Goal: Task Accomplishment & Management: Manage account settings

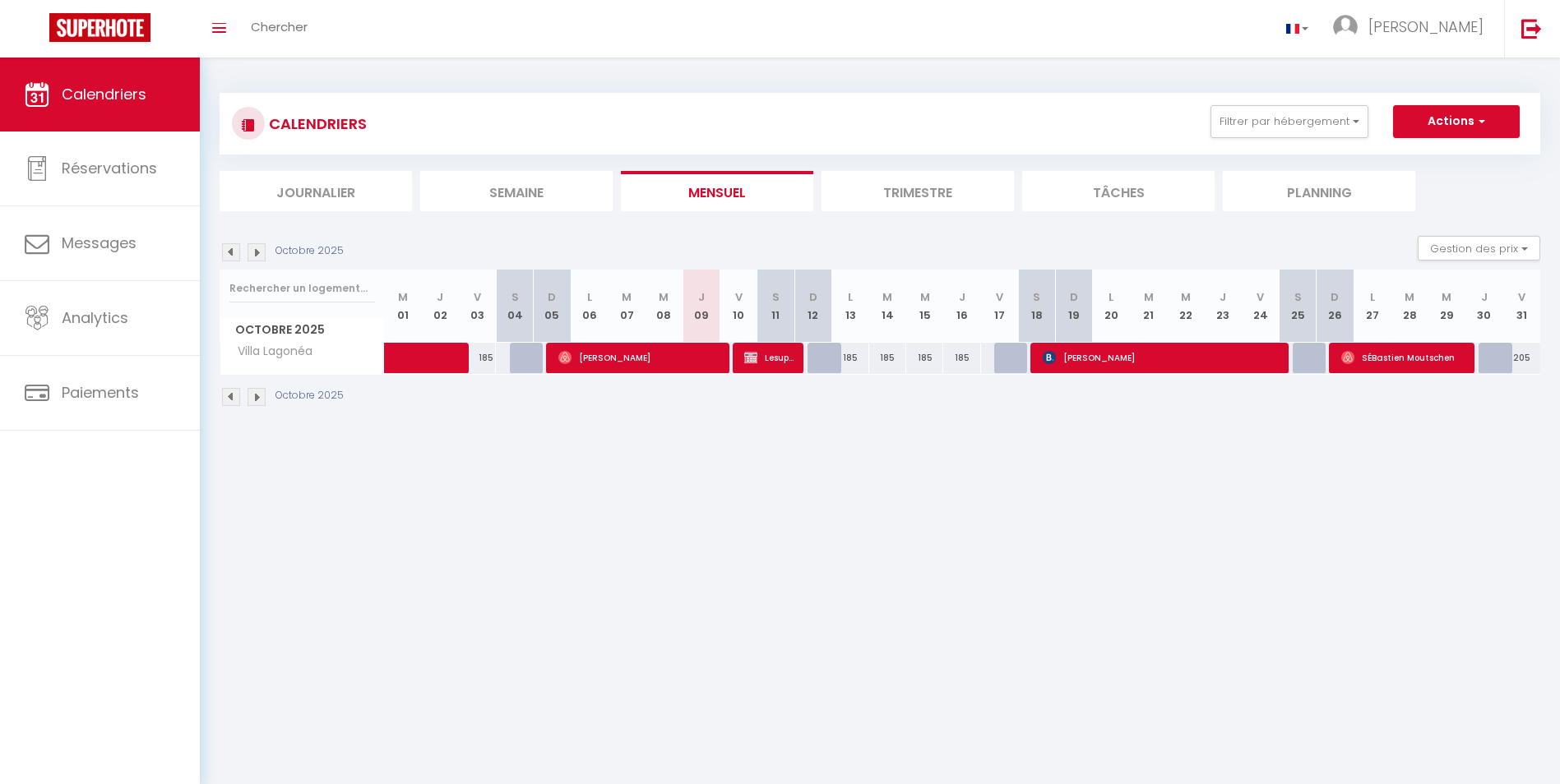
click at [259, 400] on img at bounding box center [256, 396] width 18 height 18
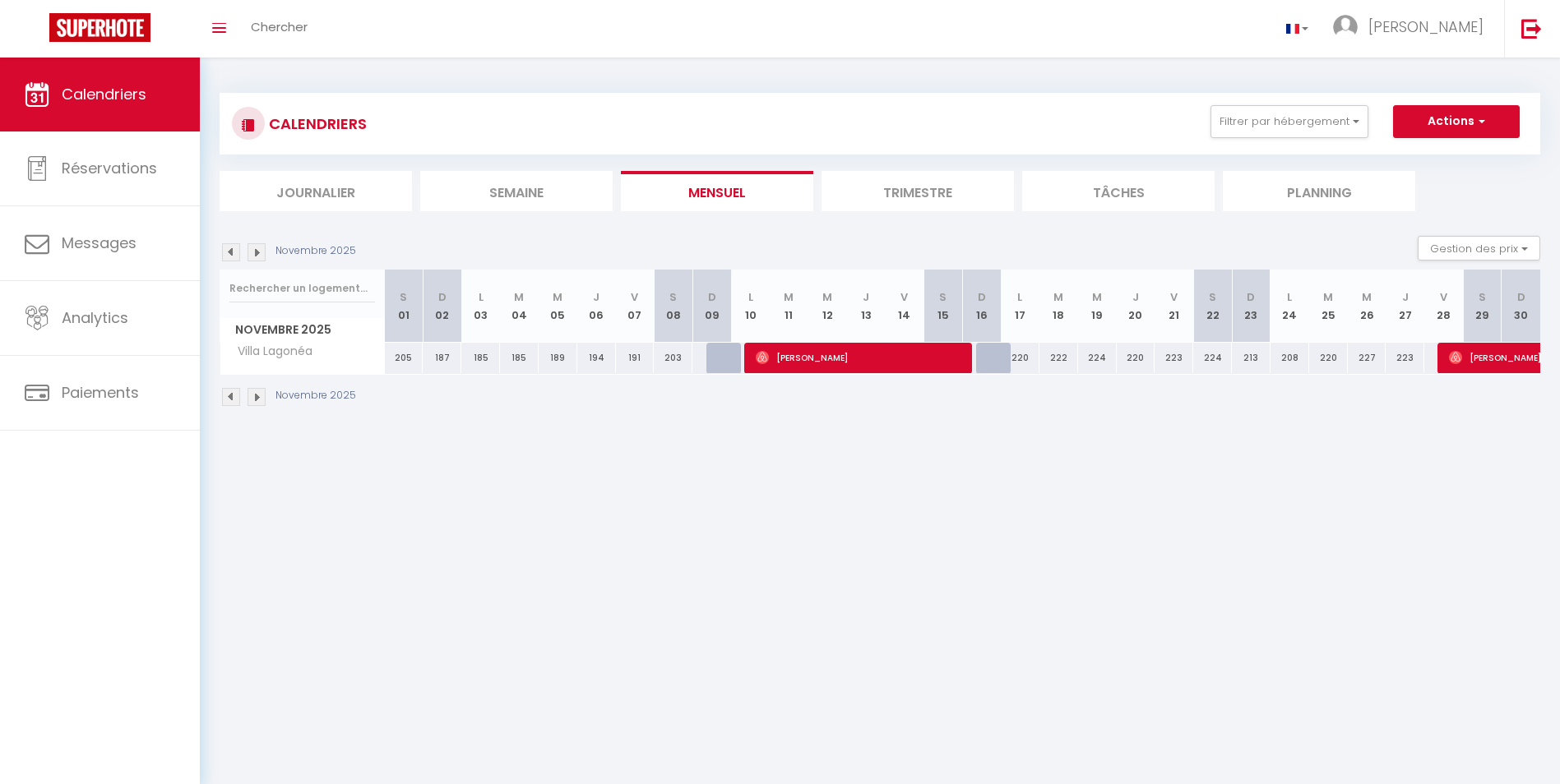
click at [259, 400] on img at bounding box center [256, 396] width 18 height 18
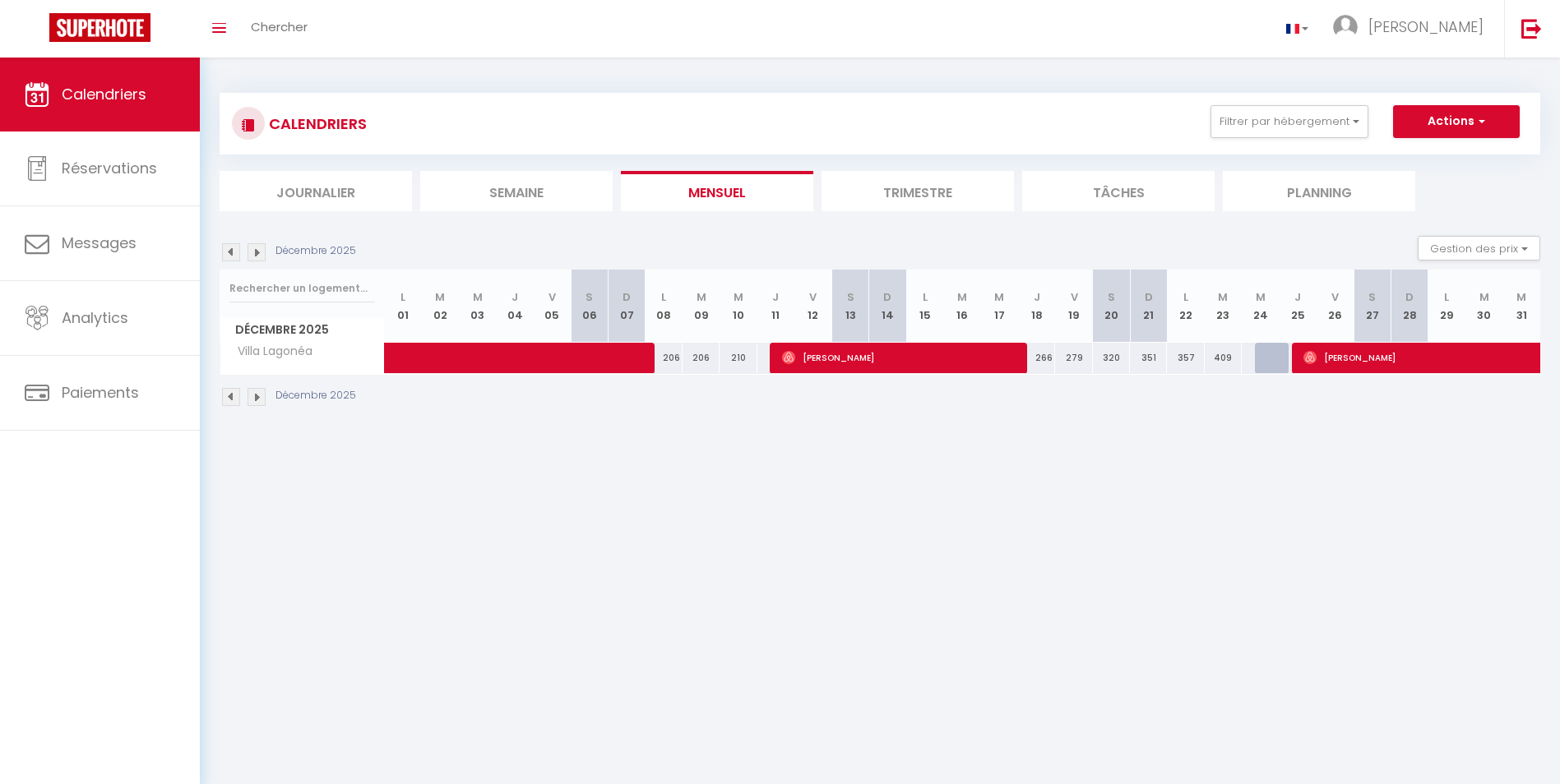
click at [259, 400] on img at bounding box center [256, 396] width 18 height 18
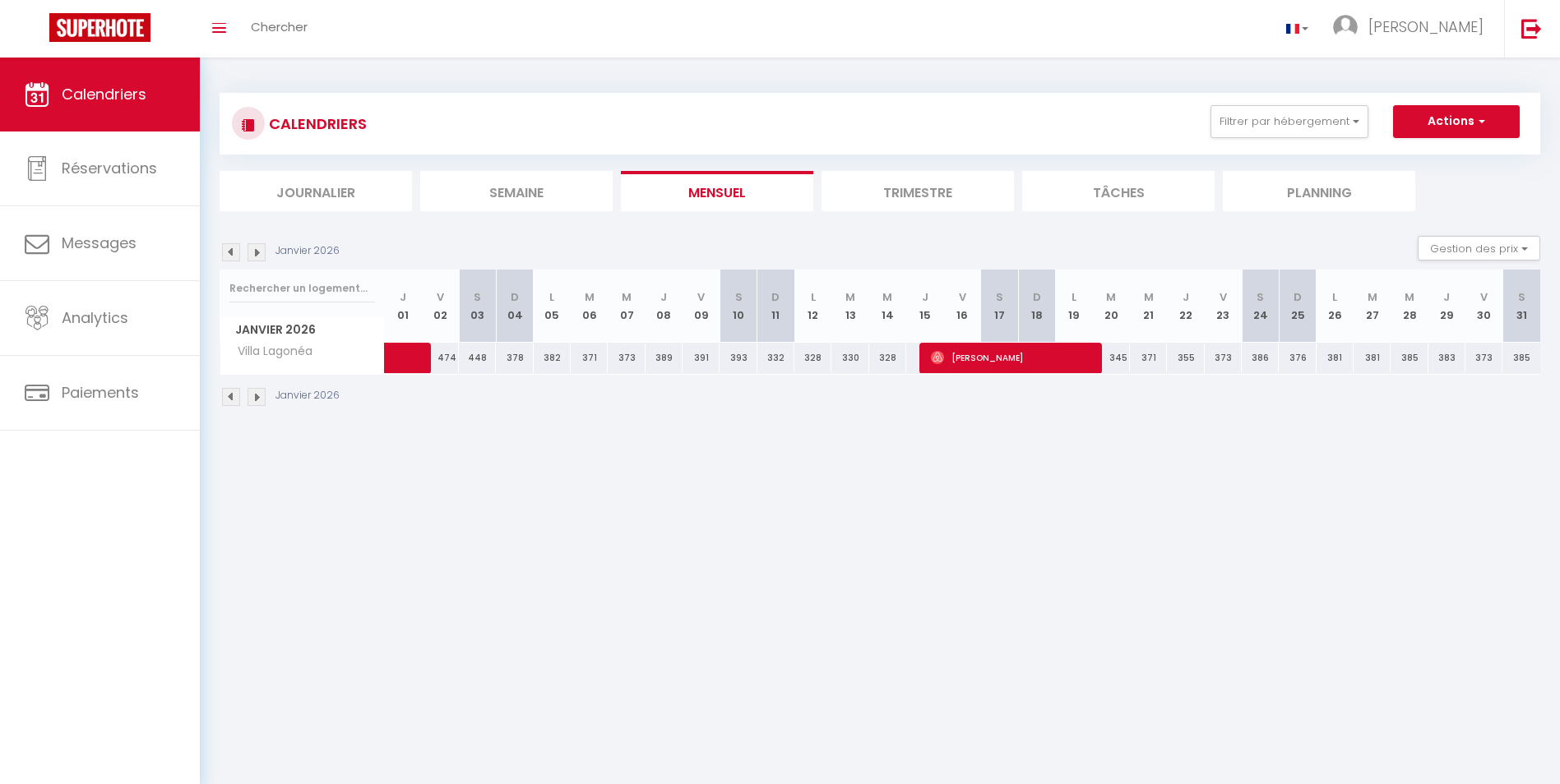
click at [259, 400] on img at bounding box center [256, 396] width 18 height 18
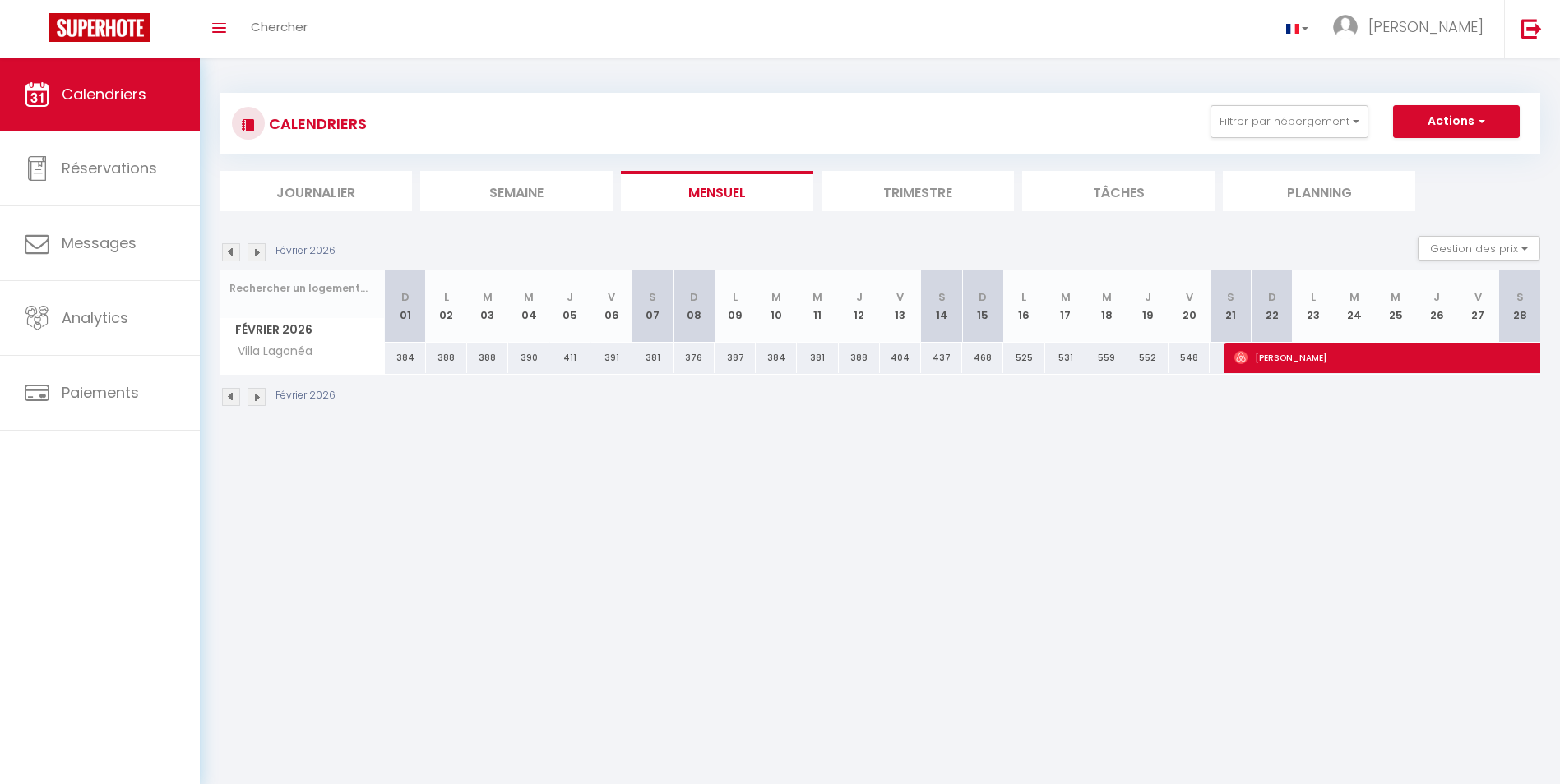
click at [259, 400] on img at bounding box center [256, 396] width 18 height 18
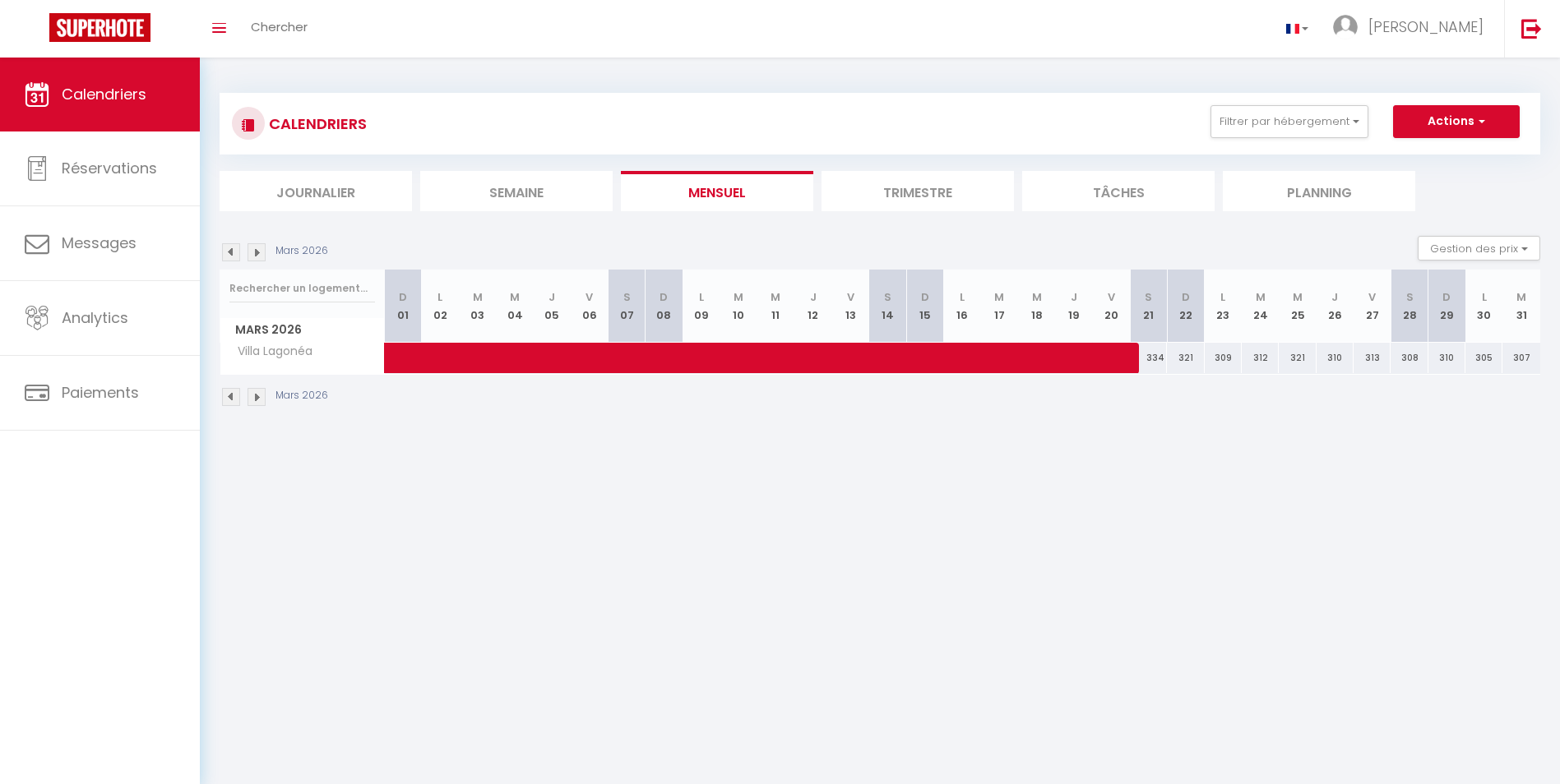
click at [258, 393] on img at bounding box center [256, 396] width 18 height 18
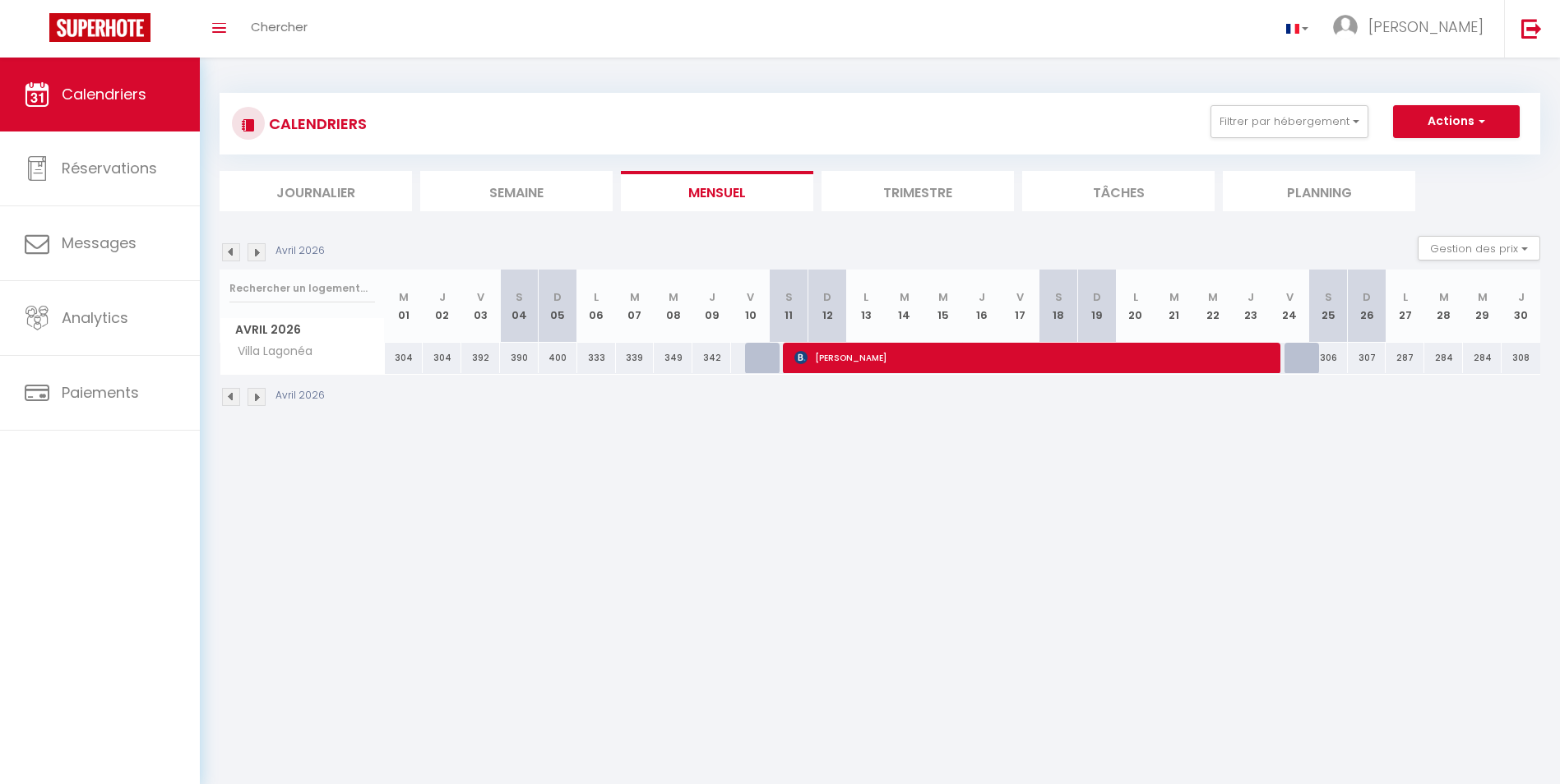
click at [258, 393] on img at bounding box center [256, 396] width 18 height 18
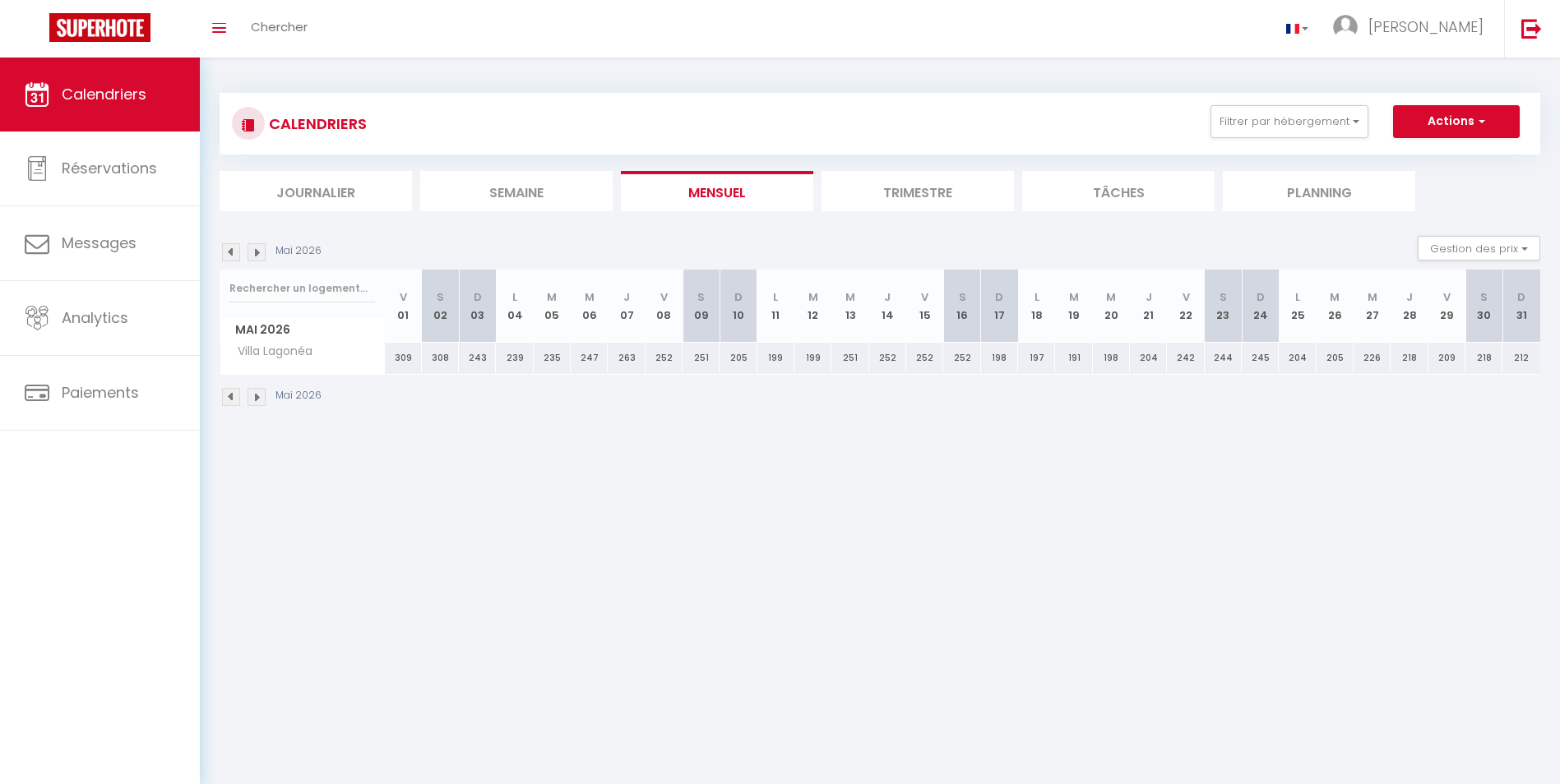
click at [258, 393] on img at bounding box center [256, 396] width 18 height 18
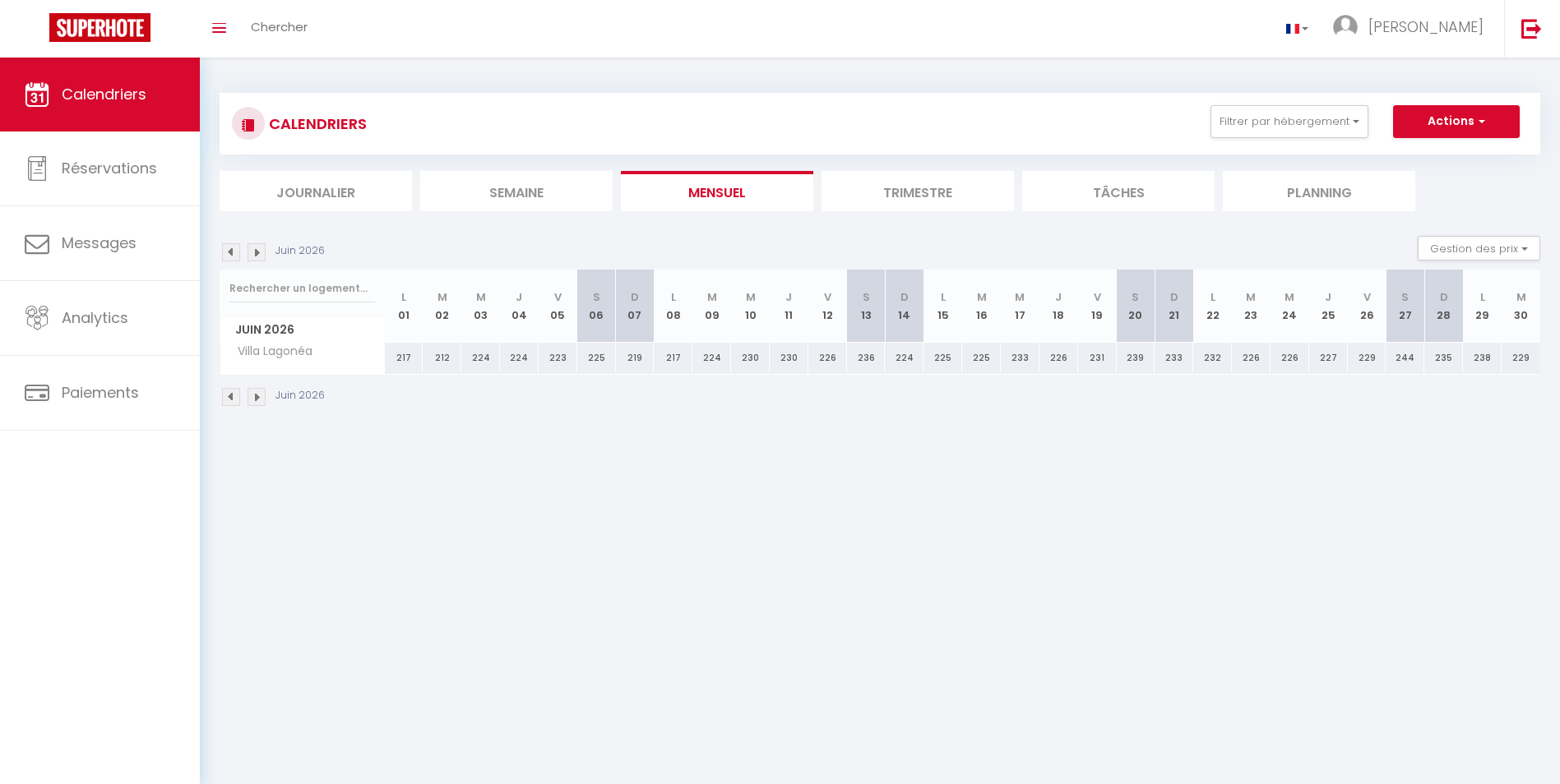
click at [258, 393] on img at bounding box center [256, 396] width 18 height 18
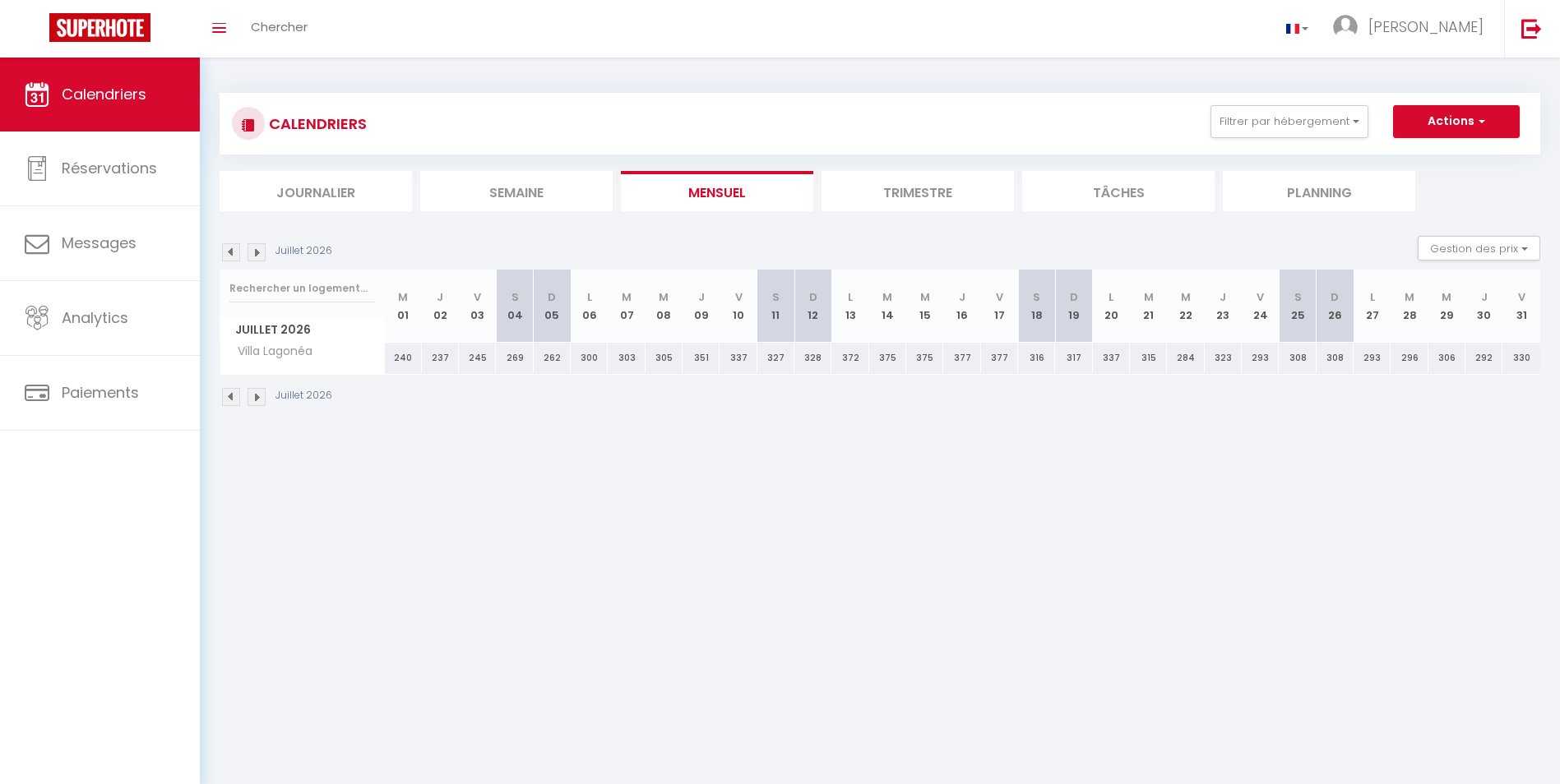
click at [231, 398] on img at bounding box center [231, 396] width 18 height 18
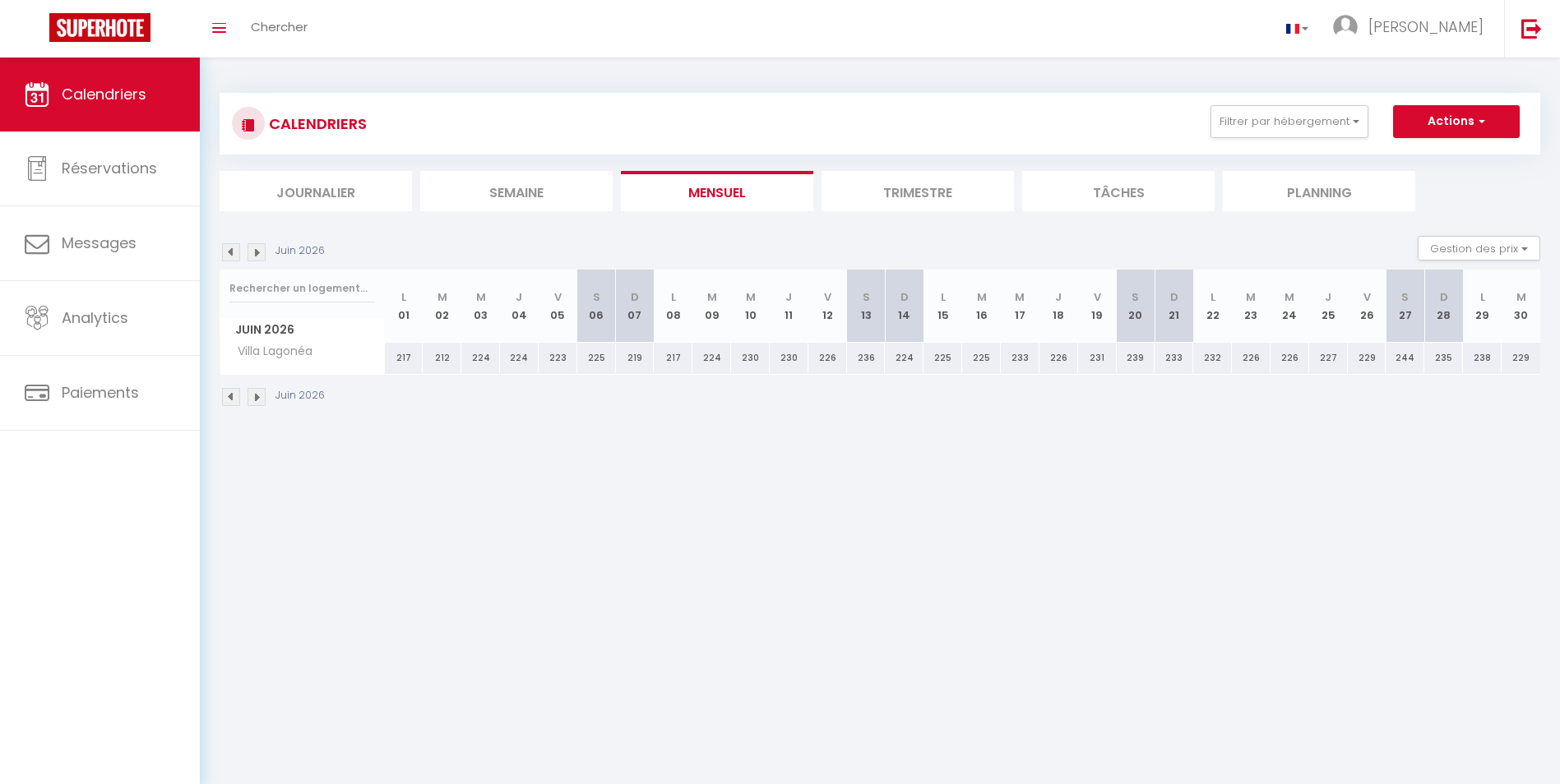
click at [231, 398] on img at bounding box center [231, 396] width 18 height 18
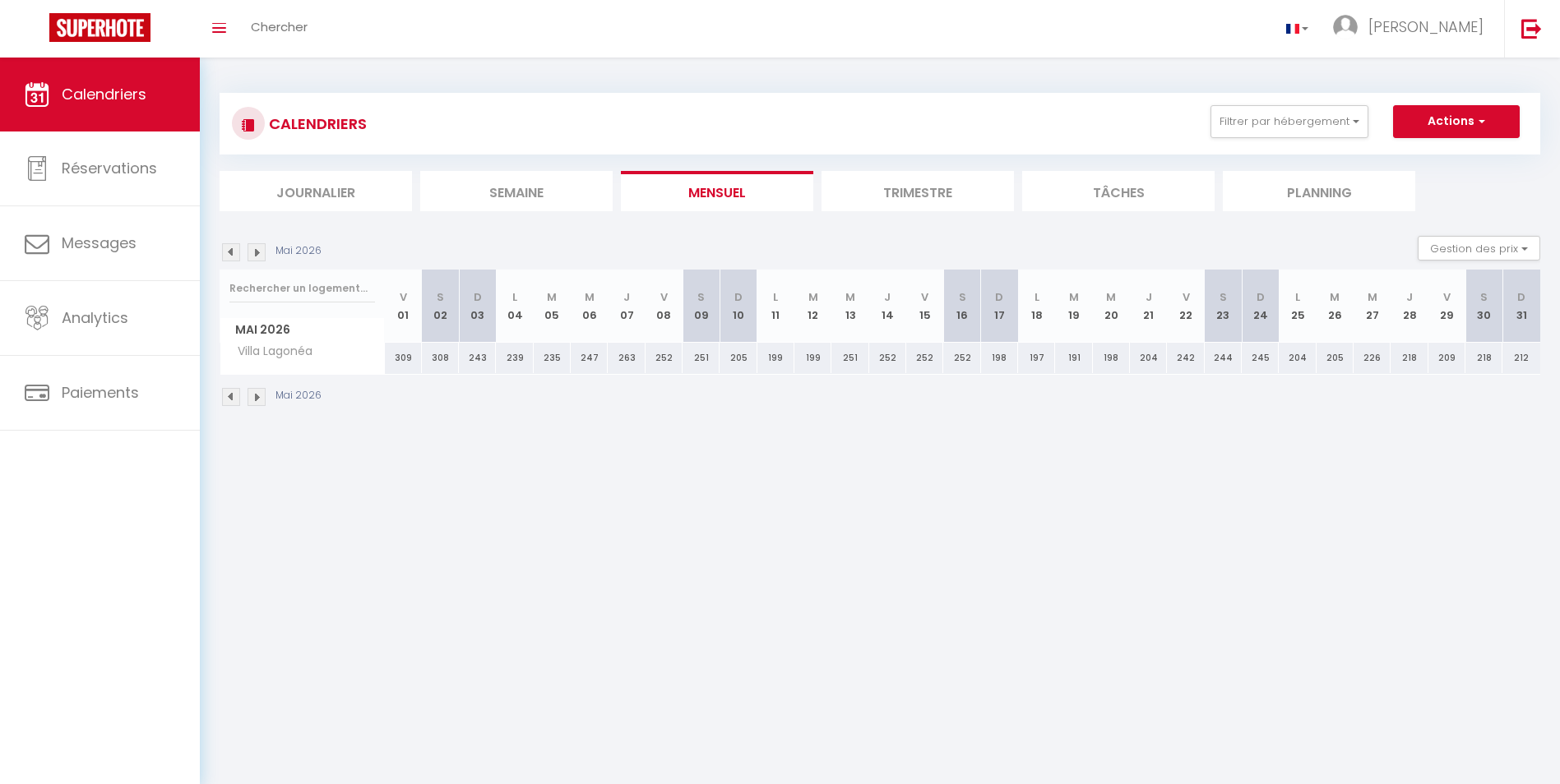
click at [231, 398] on img at bounding box center [231, 396] width 18 height 18
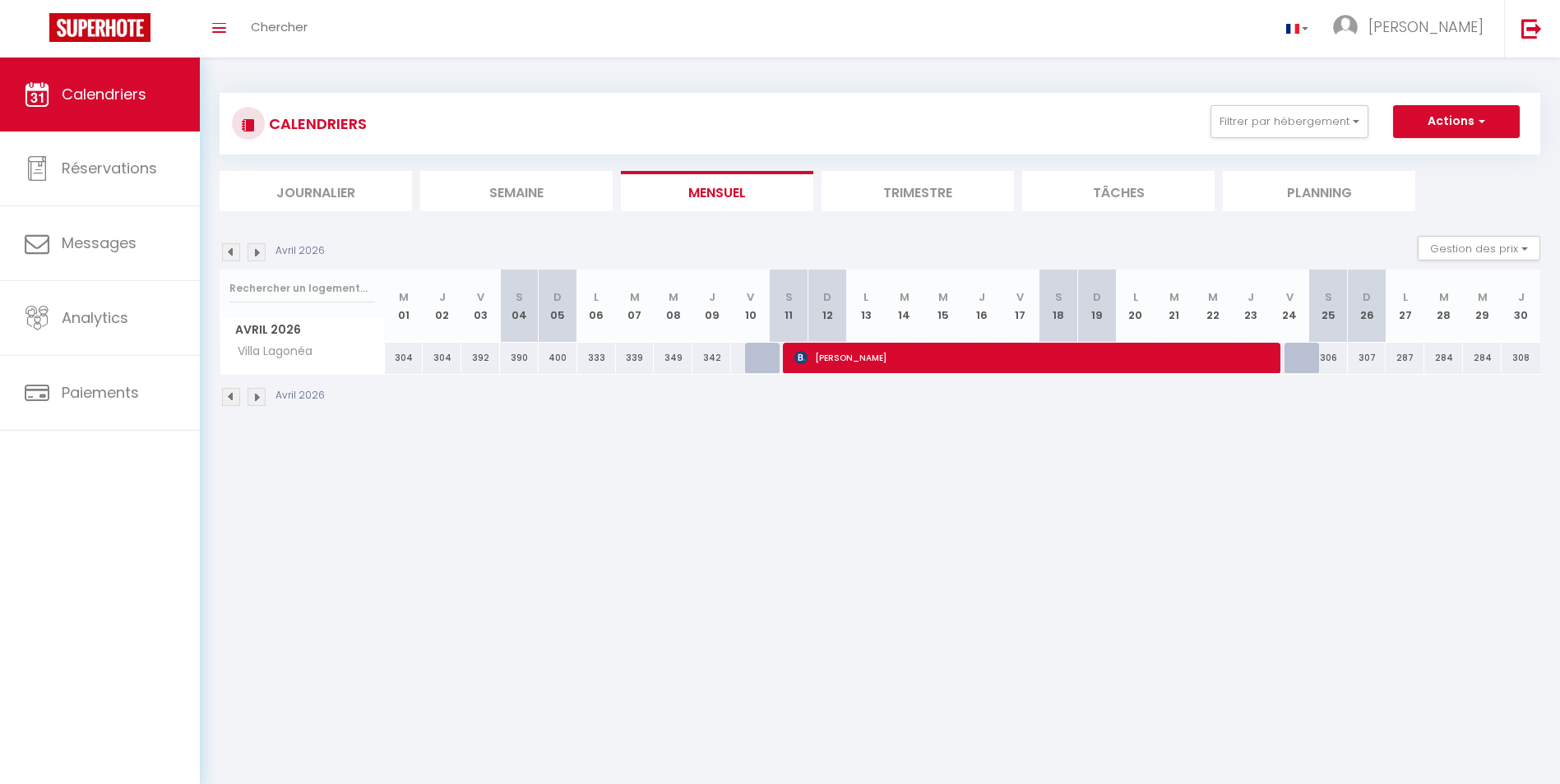
click at [231, 398] on img at bounding box center [231, 396] width 18 height 18
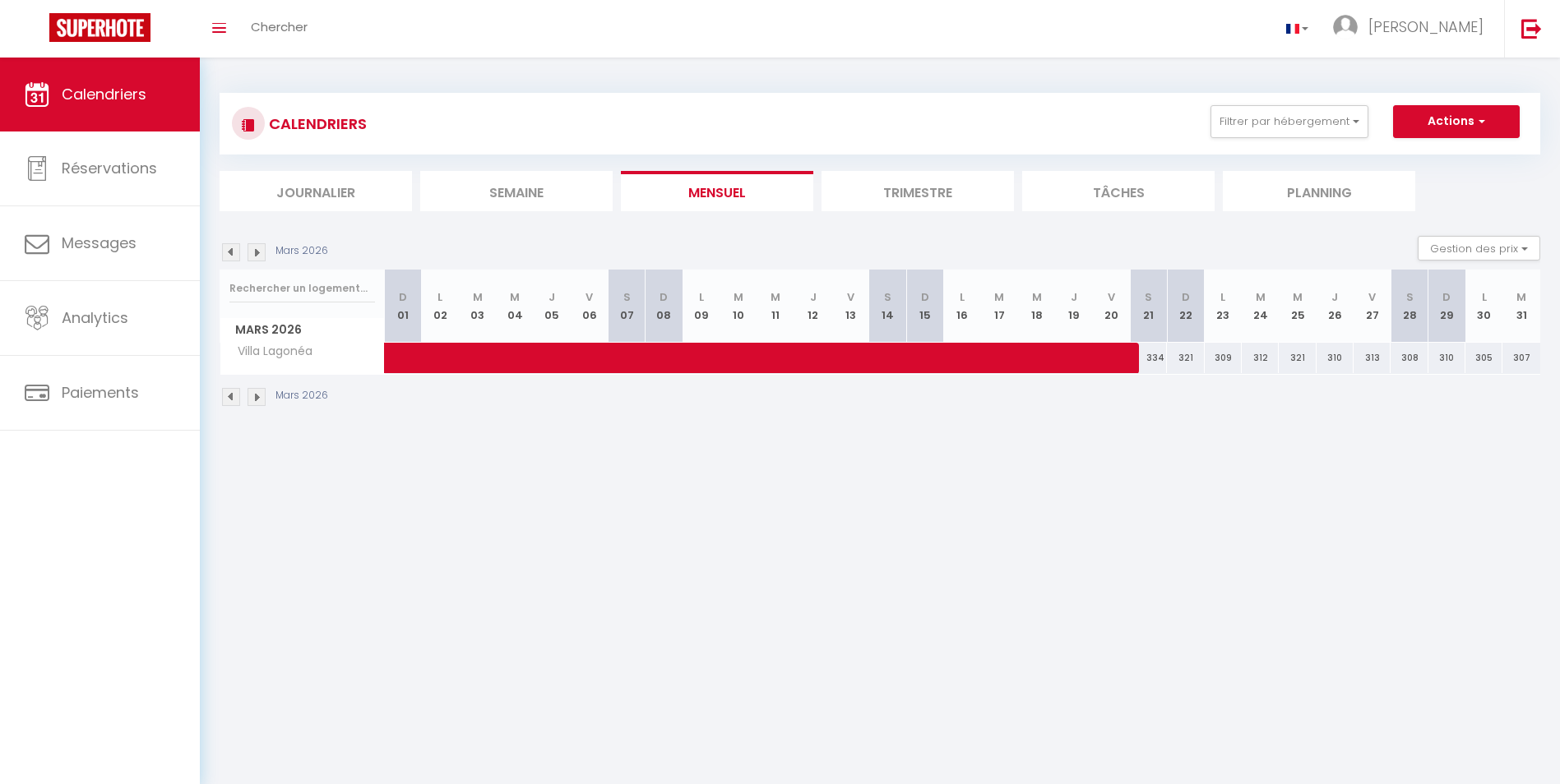
click at [231, 398] on img at bounding box center [231, 396] width 18 height 18
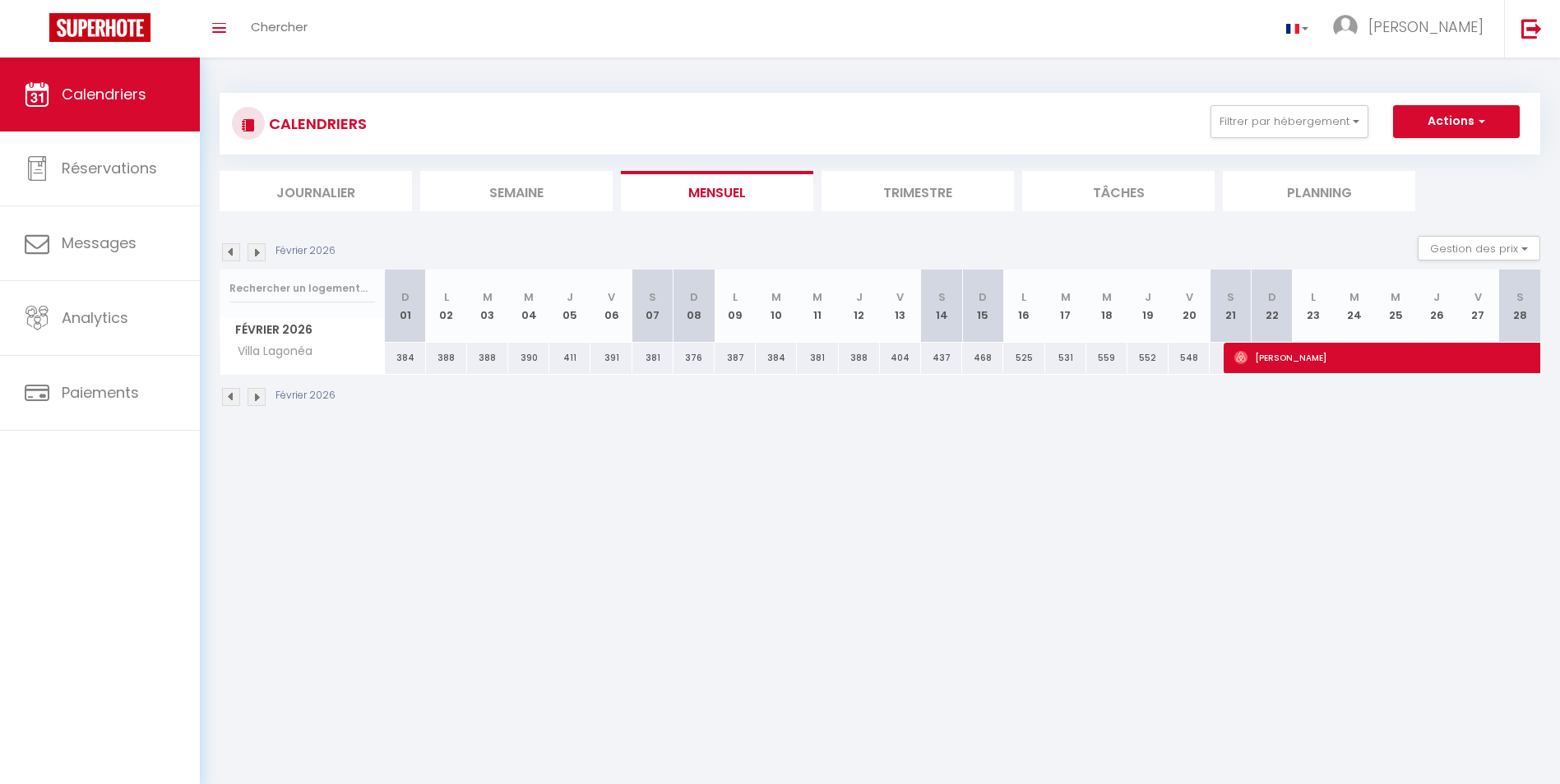
click at [231, 398] on img at bounding box center [231, 396] width 18 height 18
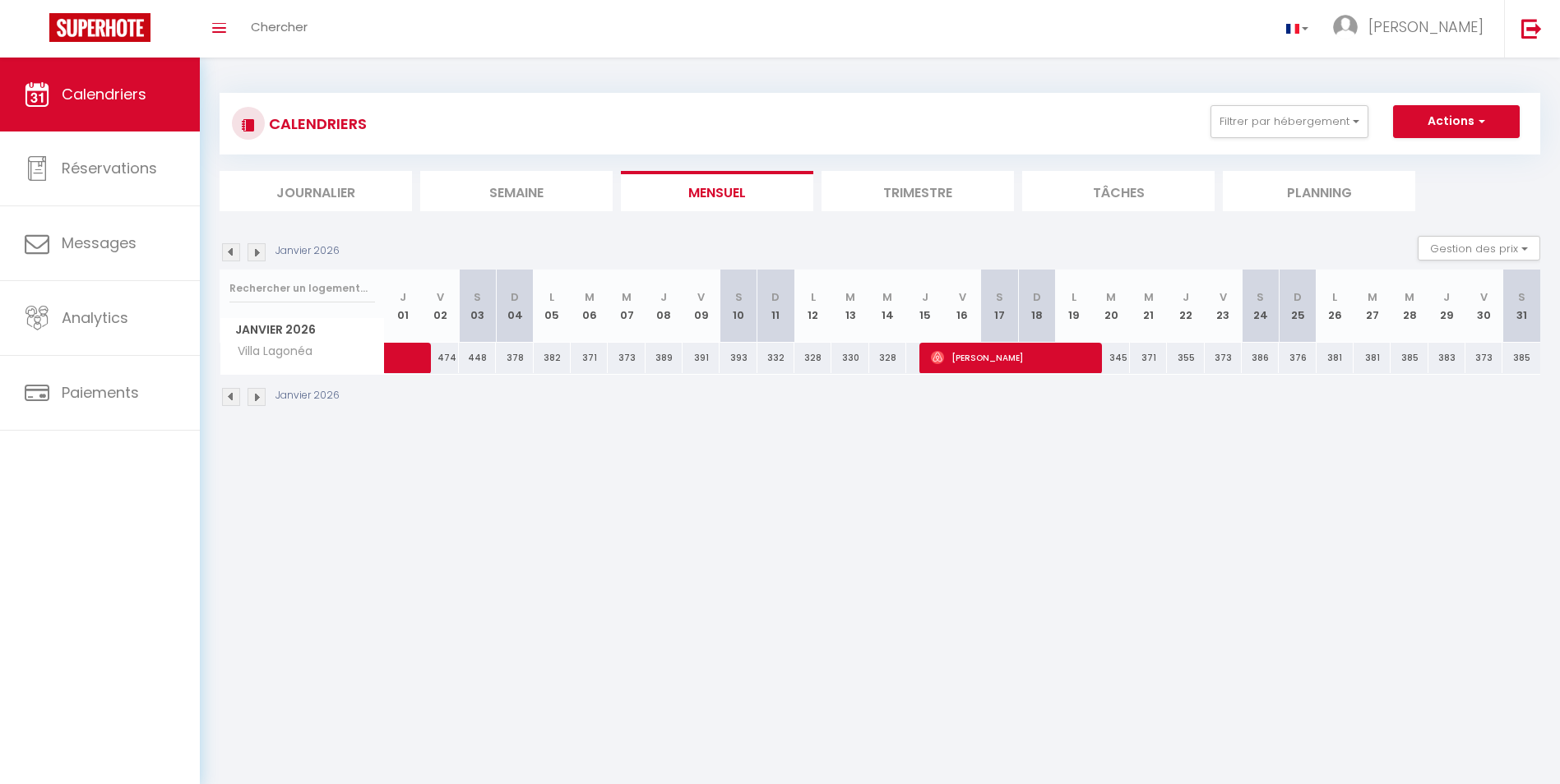
click at [231, 398] on img at bounding box center [231, 396] width 18 height 18
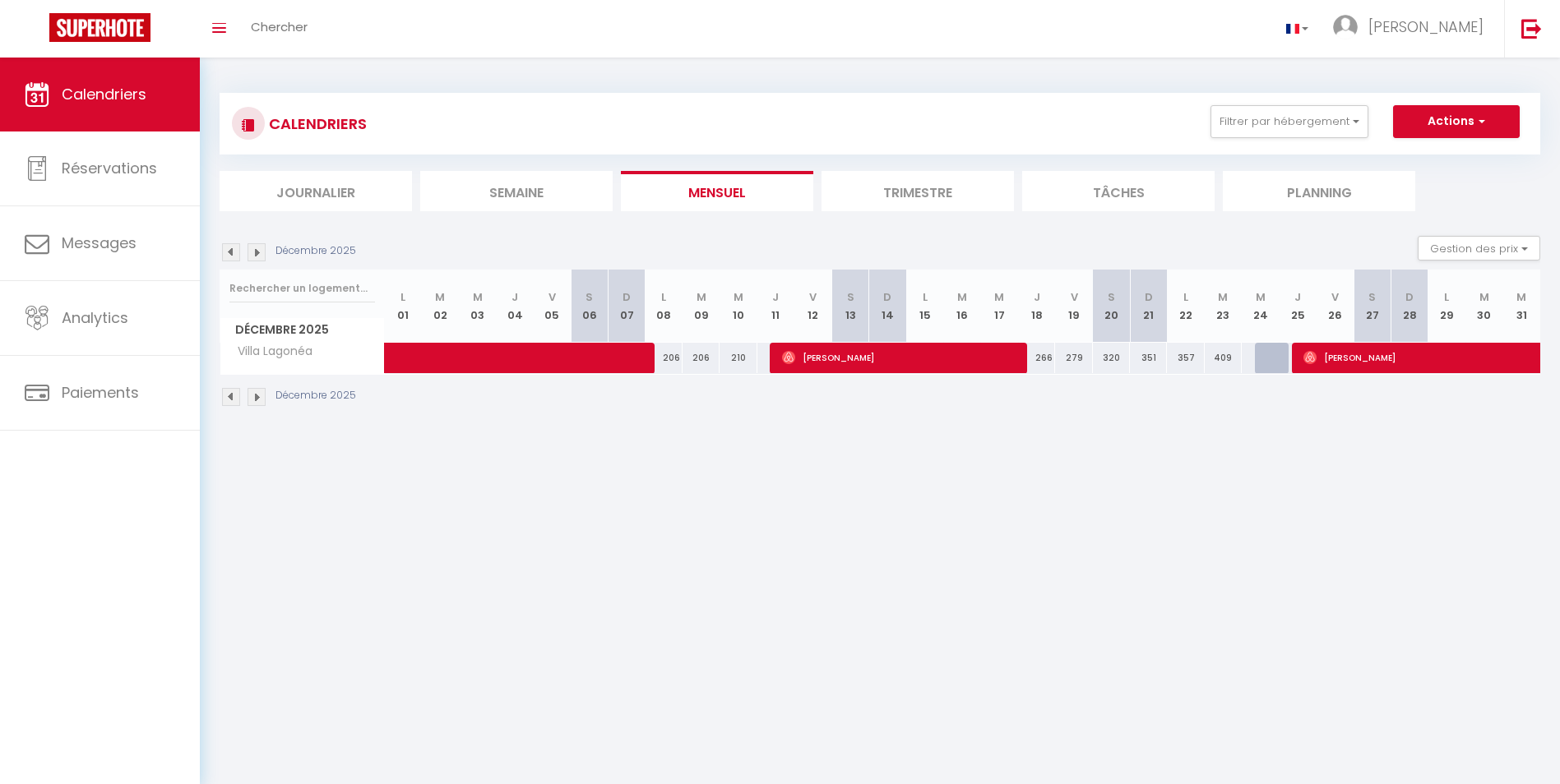
click at [231, 398] on img at bounding box center [231, 396] width 18 height 18
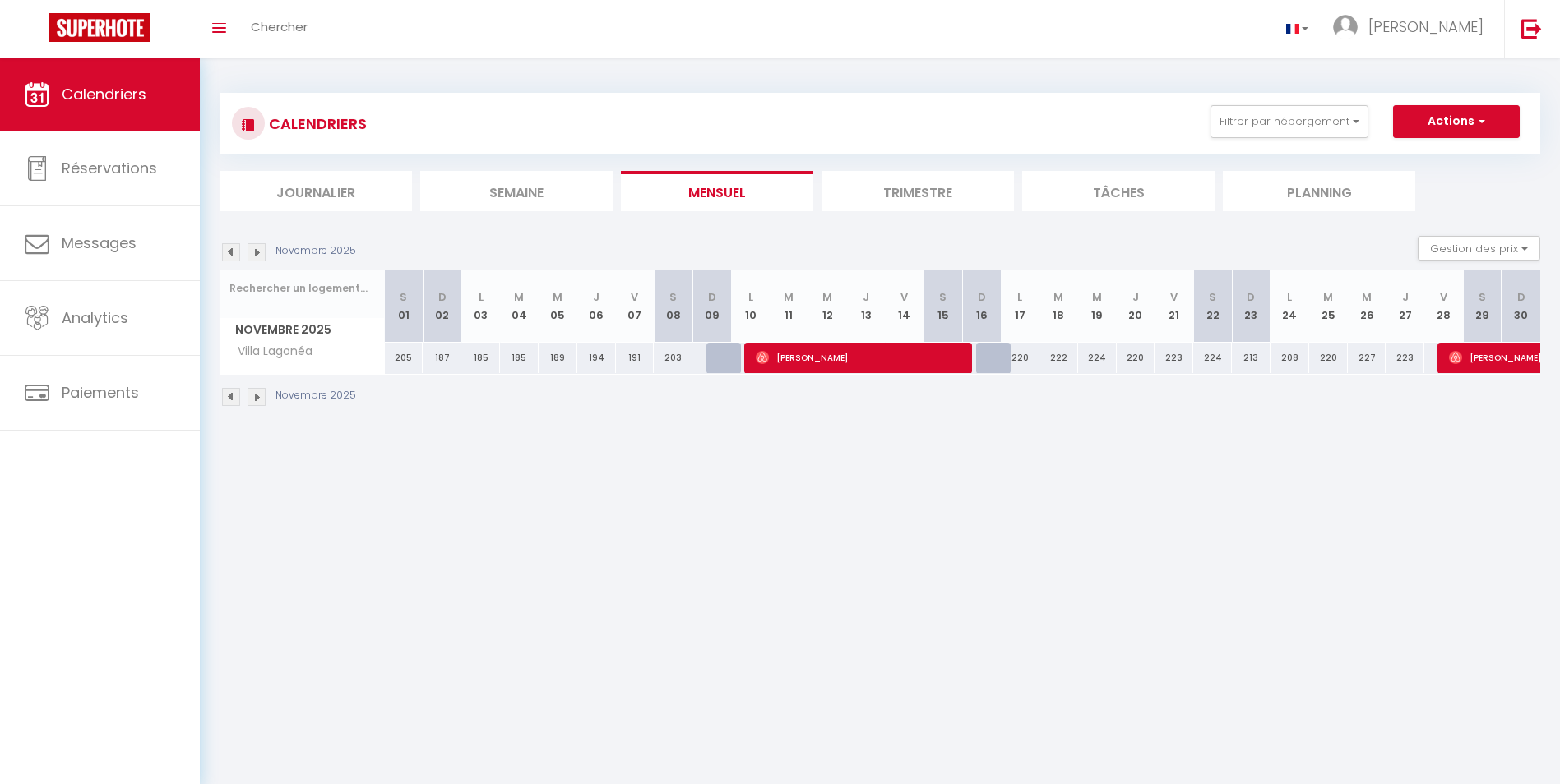
click at [231, 398] on img at bounding box center [231, 396] width 18 height 18
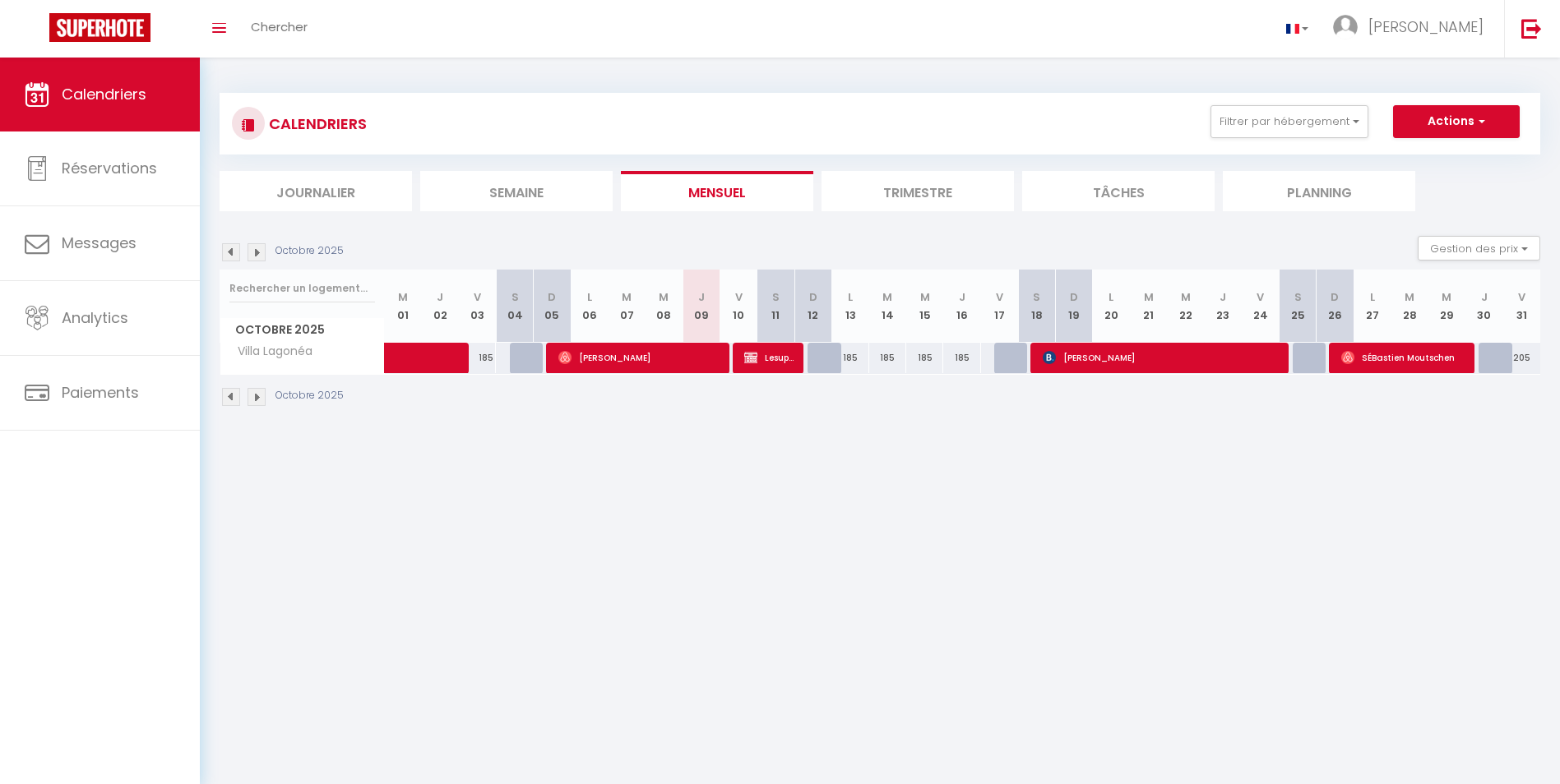
click at [231, 398] on img at bounding box center [231, 396] width 18 height 18
click at [261, 400] on img at bounding box center [256, 396] width 18 height 18
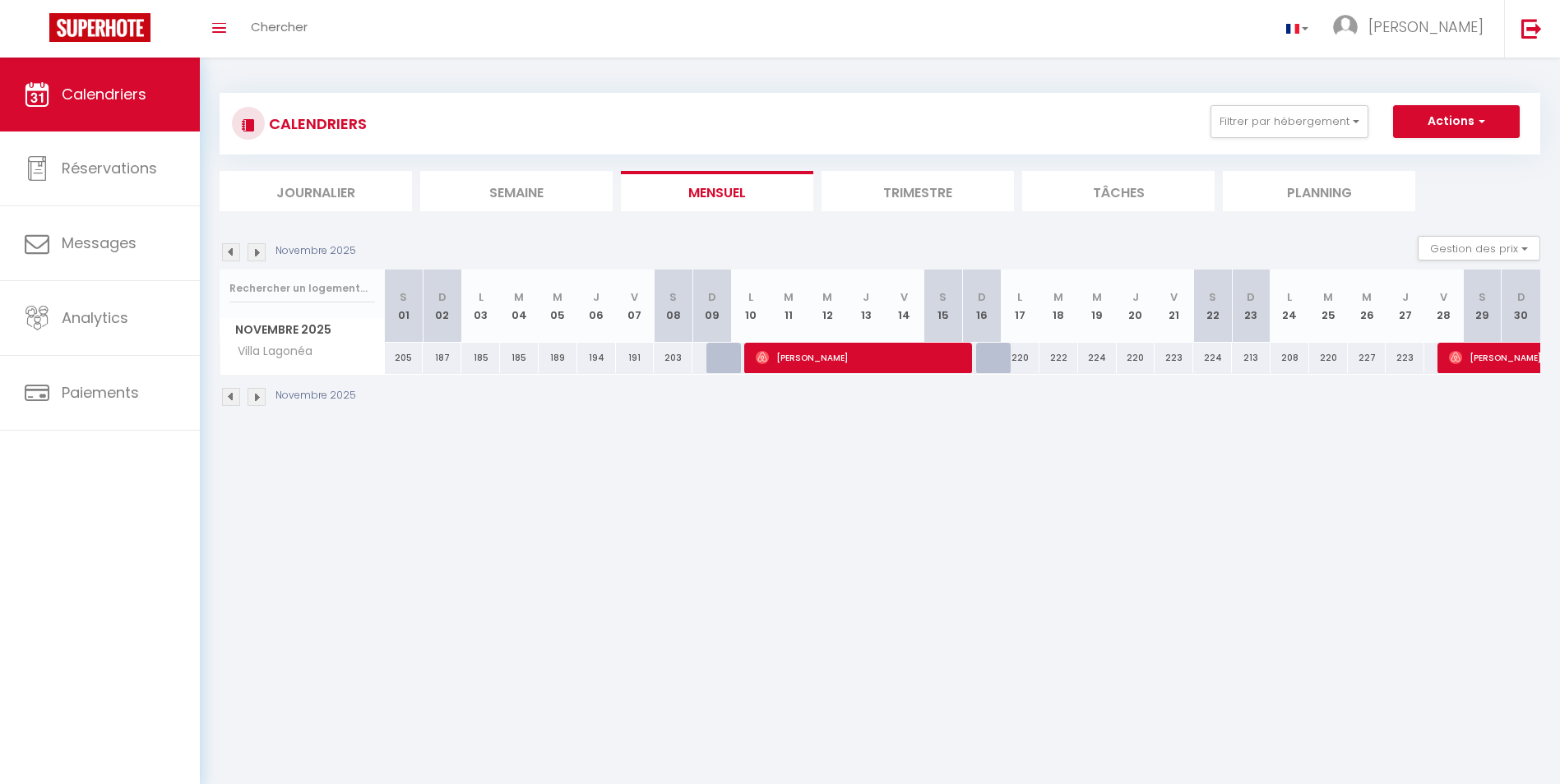
click at [261, 400] on img at bounding box center [256, 396] width 18 height 18
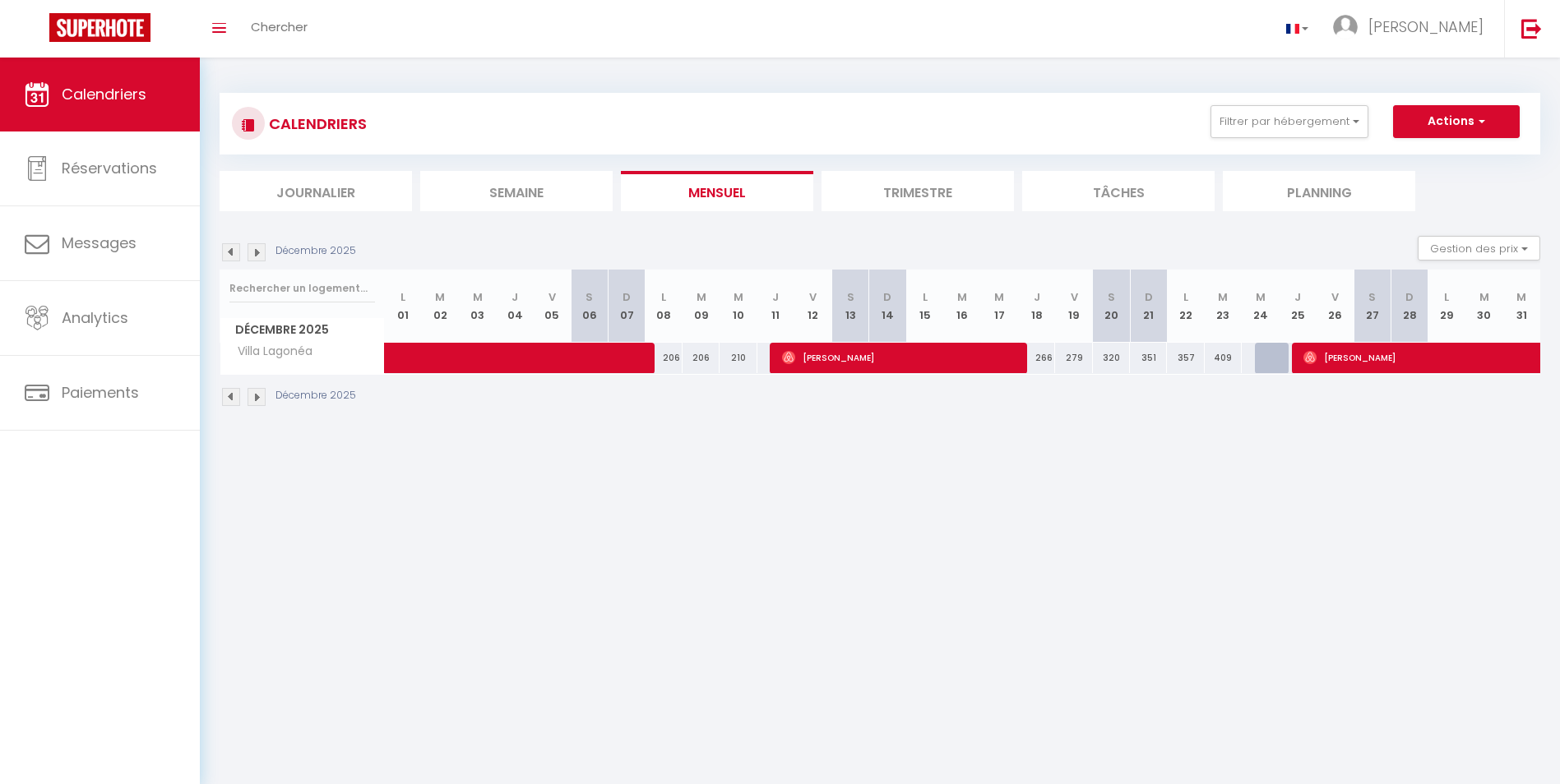
click at [261, 400] on img at bounding box center [256, 396] width 18 height 18
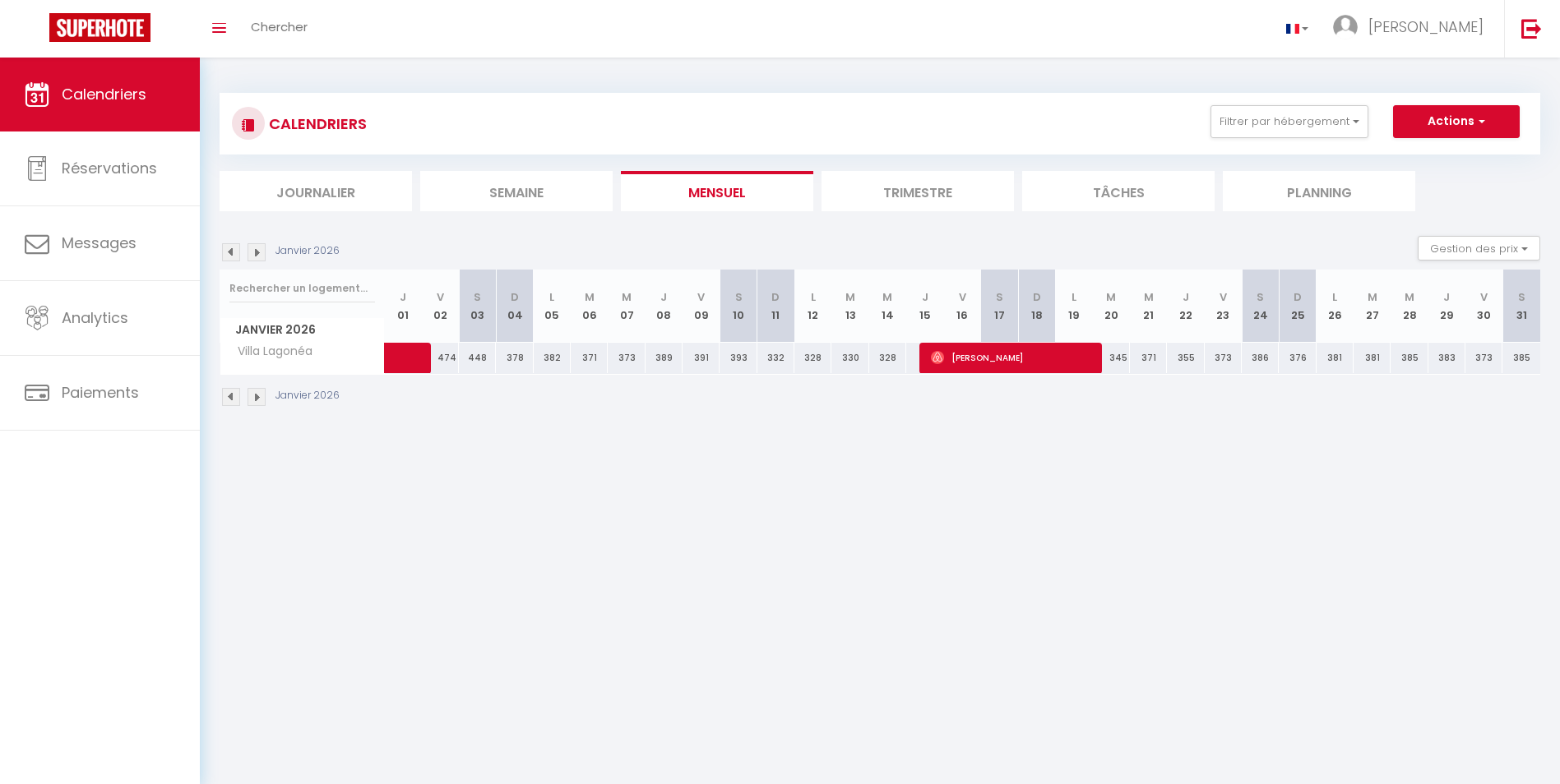
click at [261, 400] on img at bounding box center [256, 396] width 18 height 18
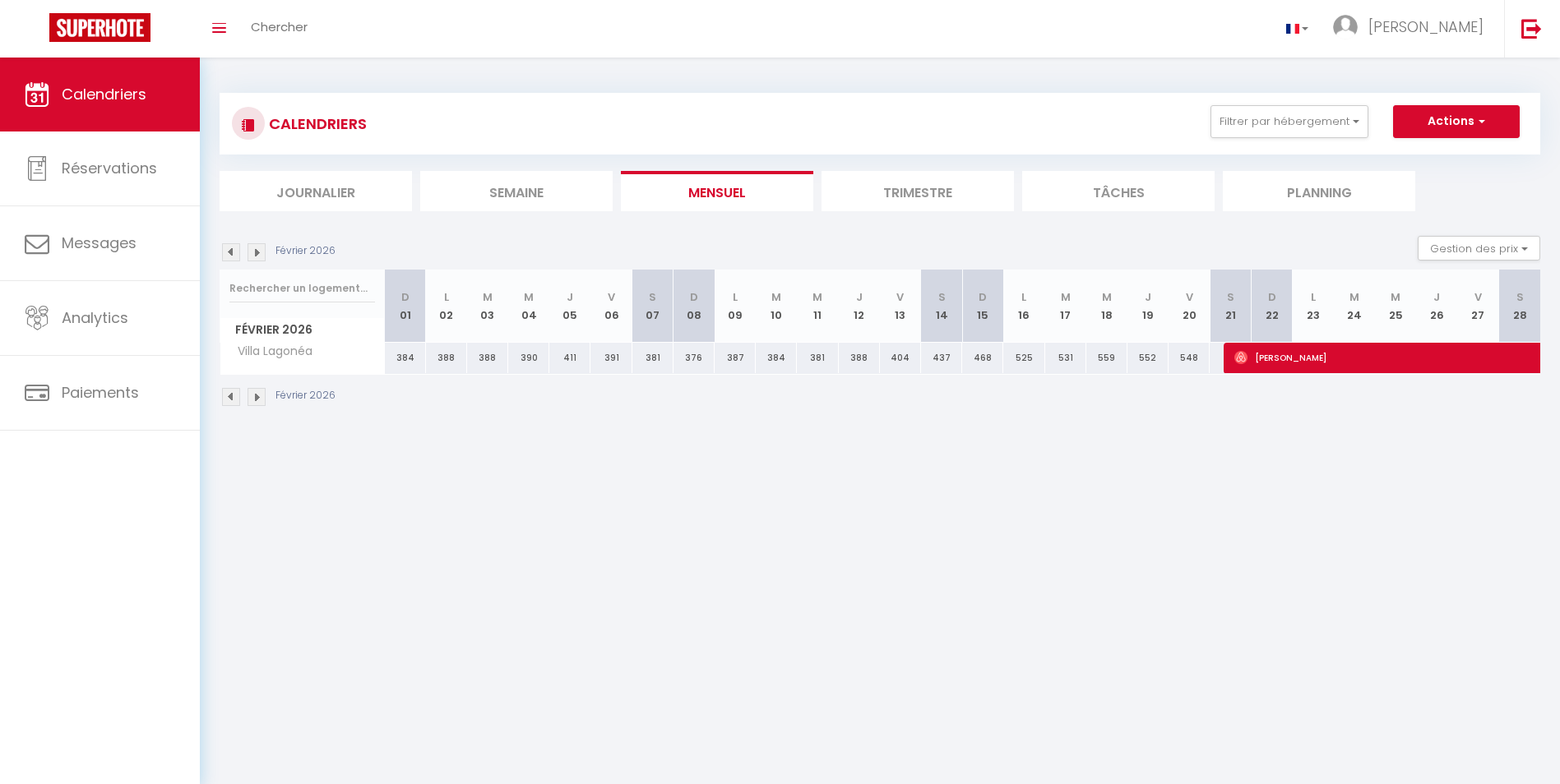
click at [261, 400] on img at bounding box center [256, 396] width 18 height 18
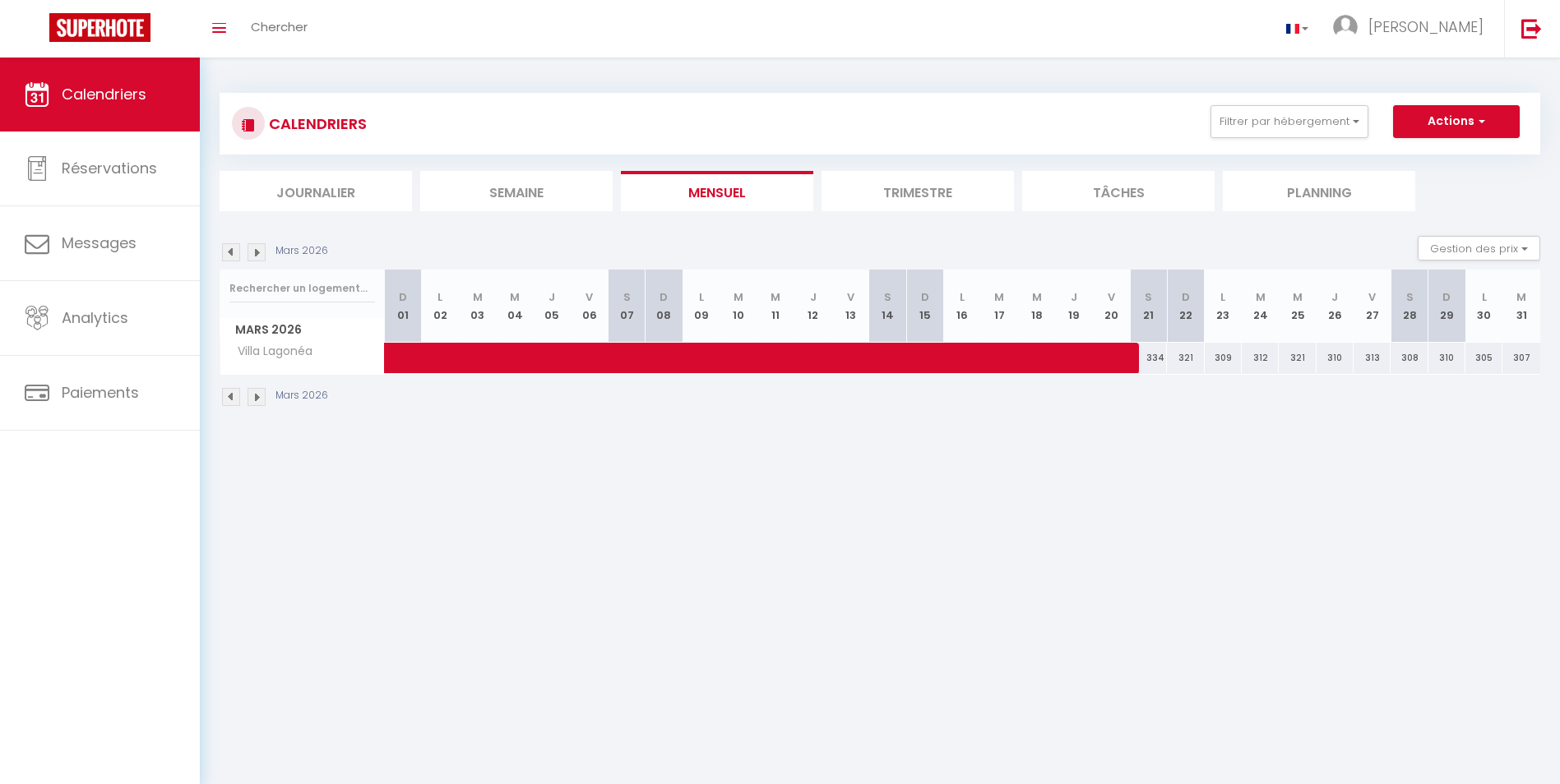
click at [261, 400] on img at bounding box center [256, 396] width 18 height 18
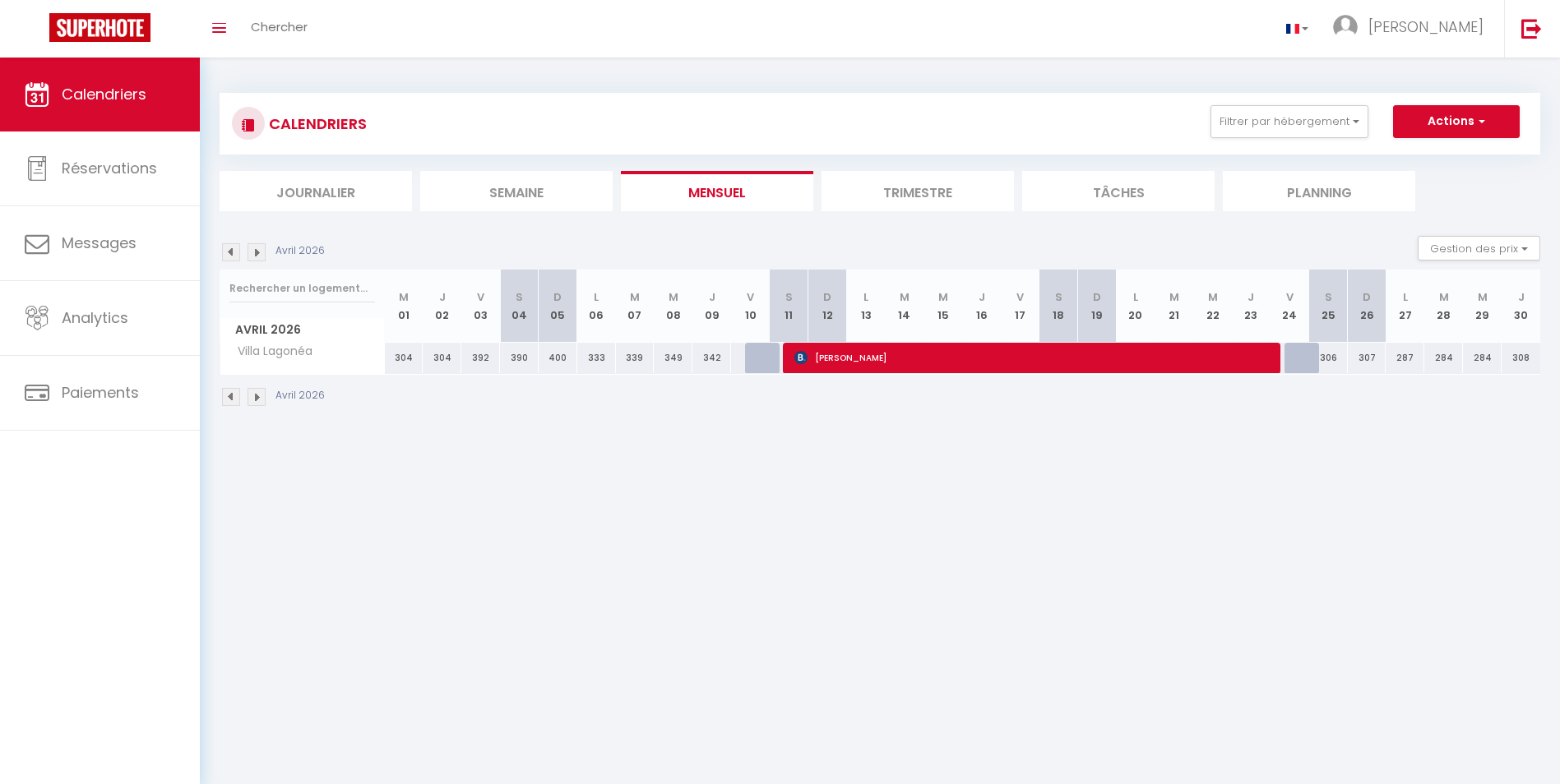
click at [261, 400] on img at bounding box center [256, 396] width 18 height 18
